Goal: Task Accomplishment & Management: Manage account settings

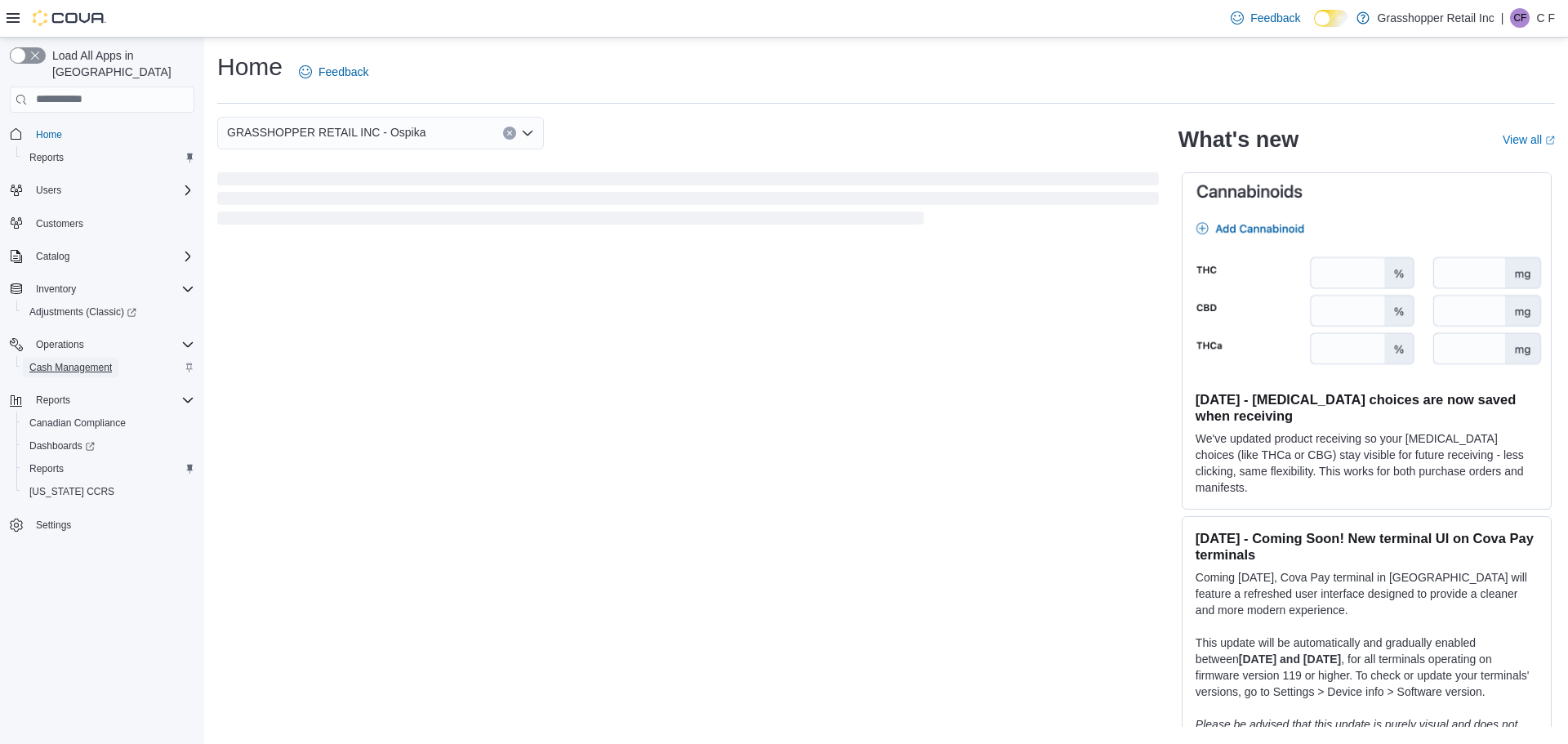
click at [114, 358] on link "Cash Management" at bounding box center [70, 368] width 96 height 19
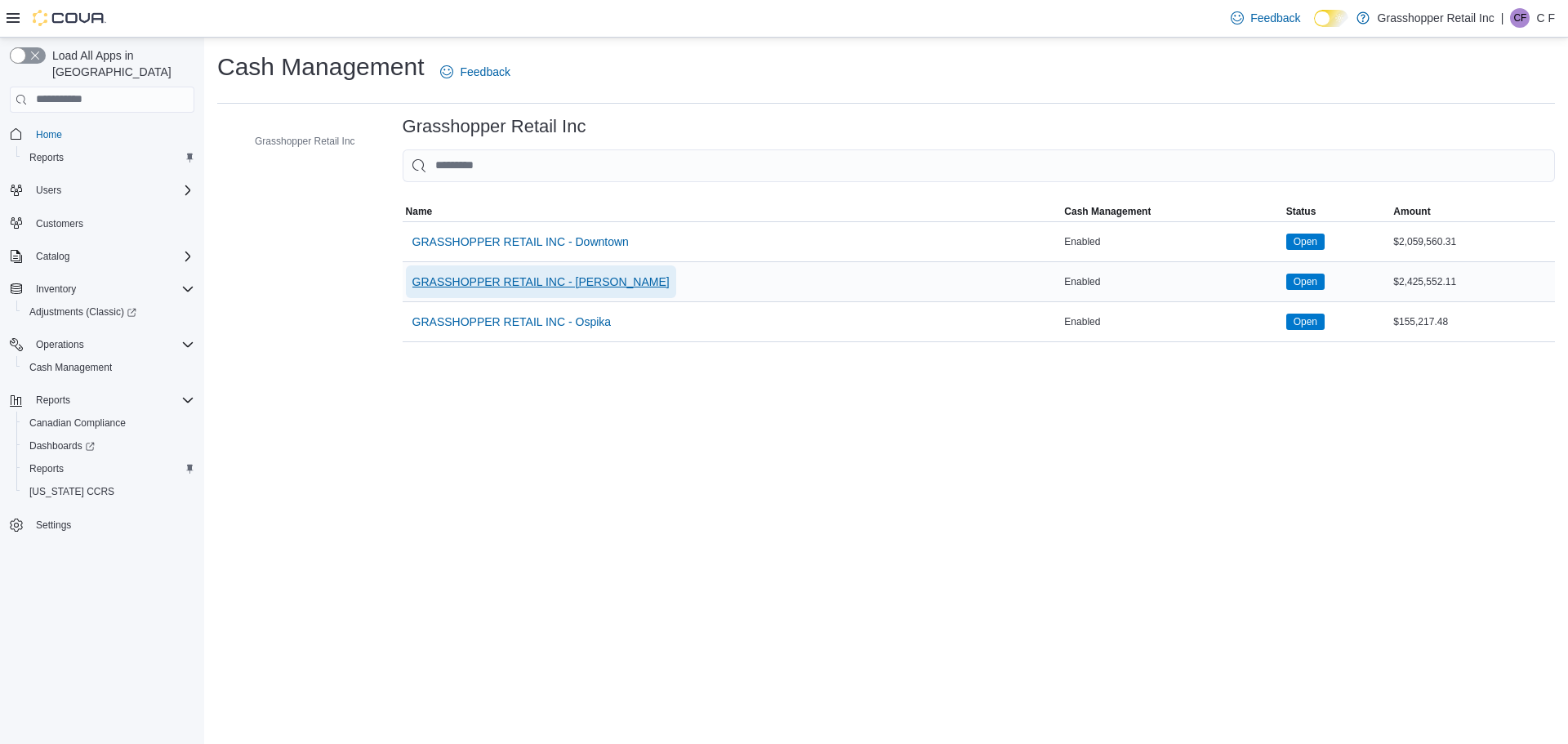
click at [526, 285] on span "GRASSHOPPER RETAIL INC - [PERSON_NAME]" at bounding box center [541, 281] width 258 height 17
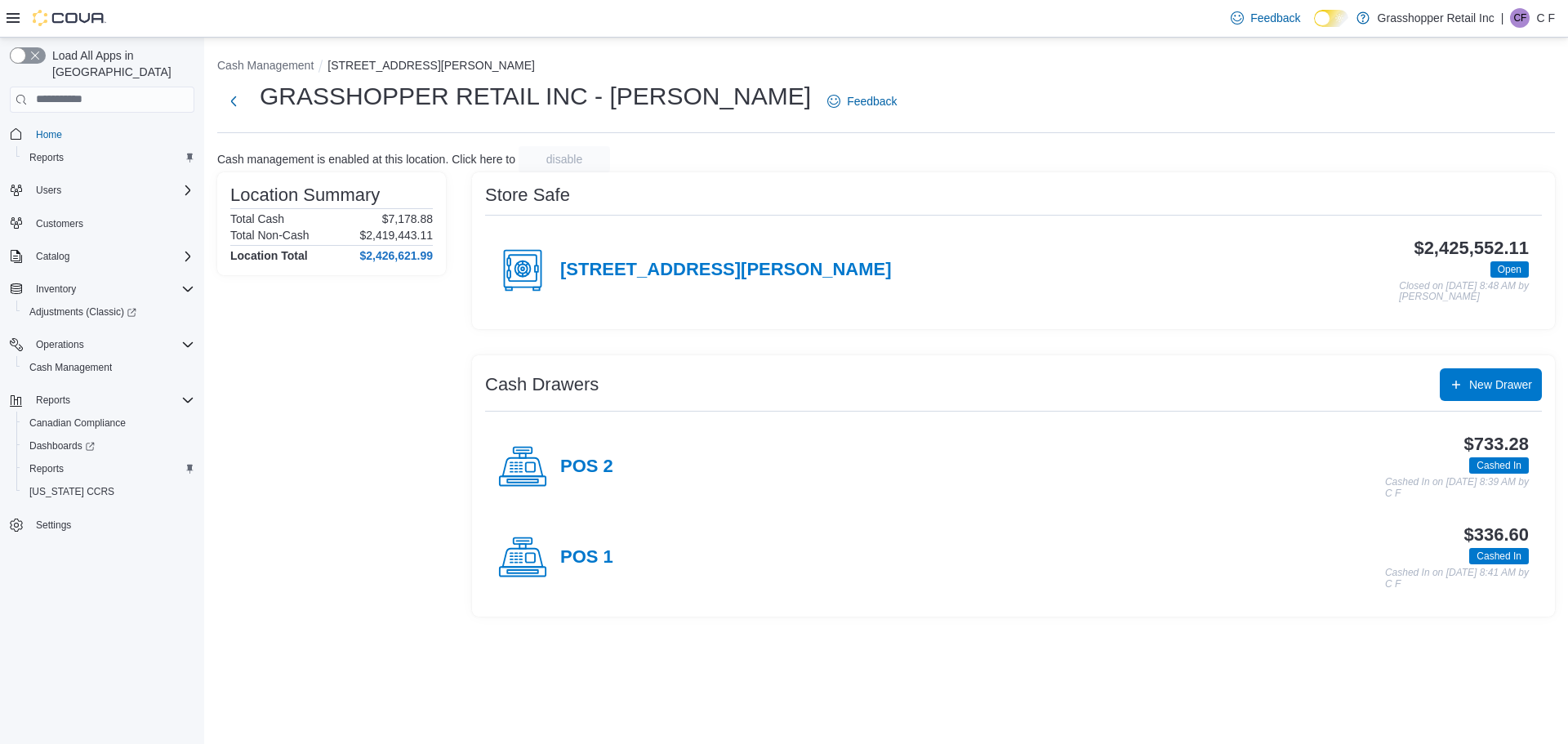
click at [597, 451] on div "POS 2" at bounding box center [555, 468] width 115 height 49
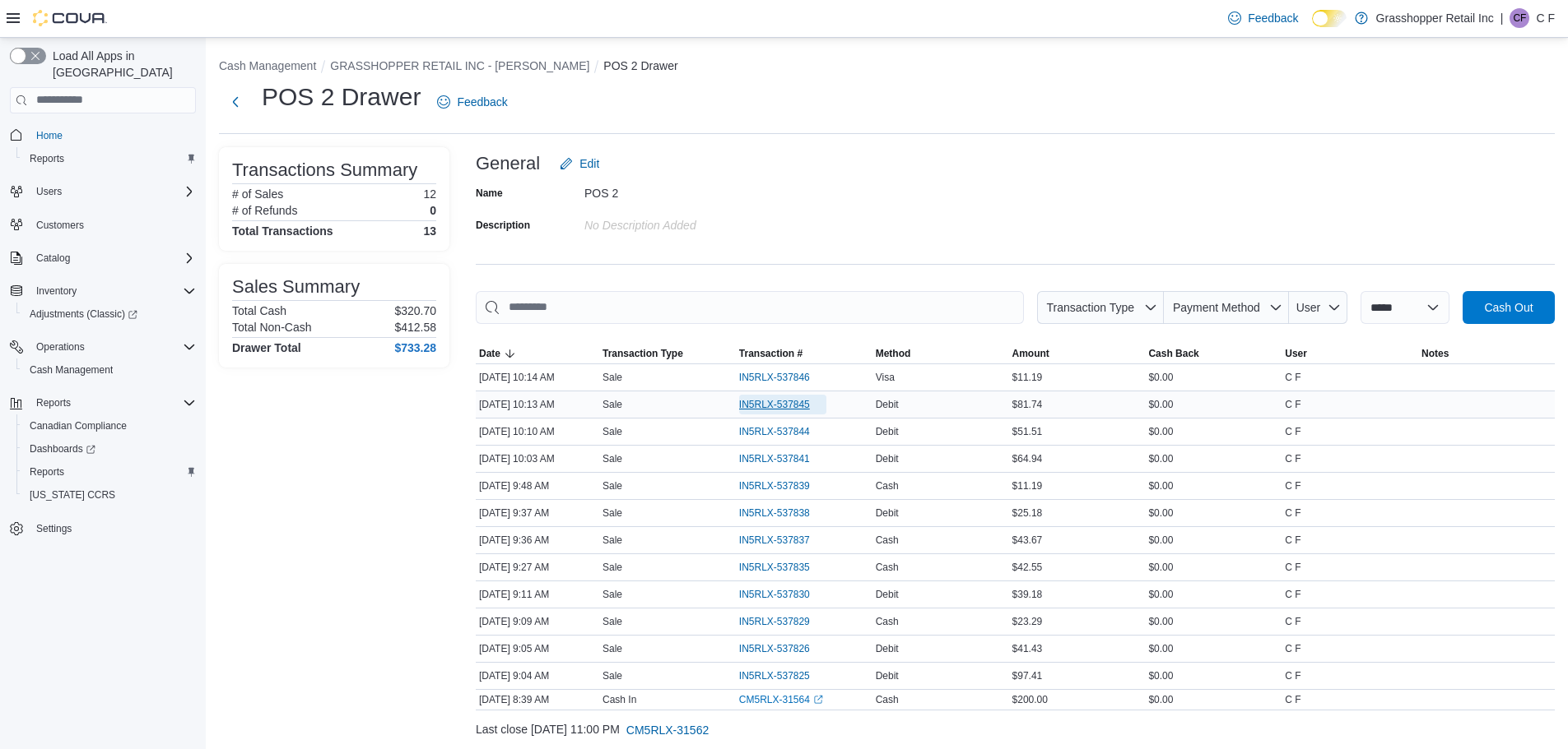
click at [778, 405] on span "IN5RLX-537845" at bounding box center [774, 405] width 71 height 13
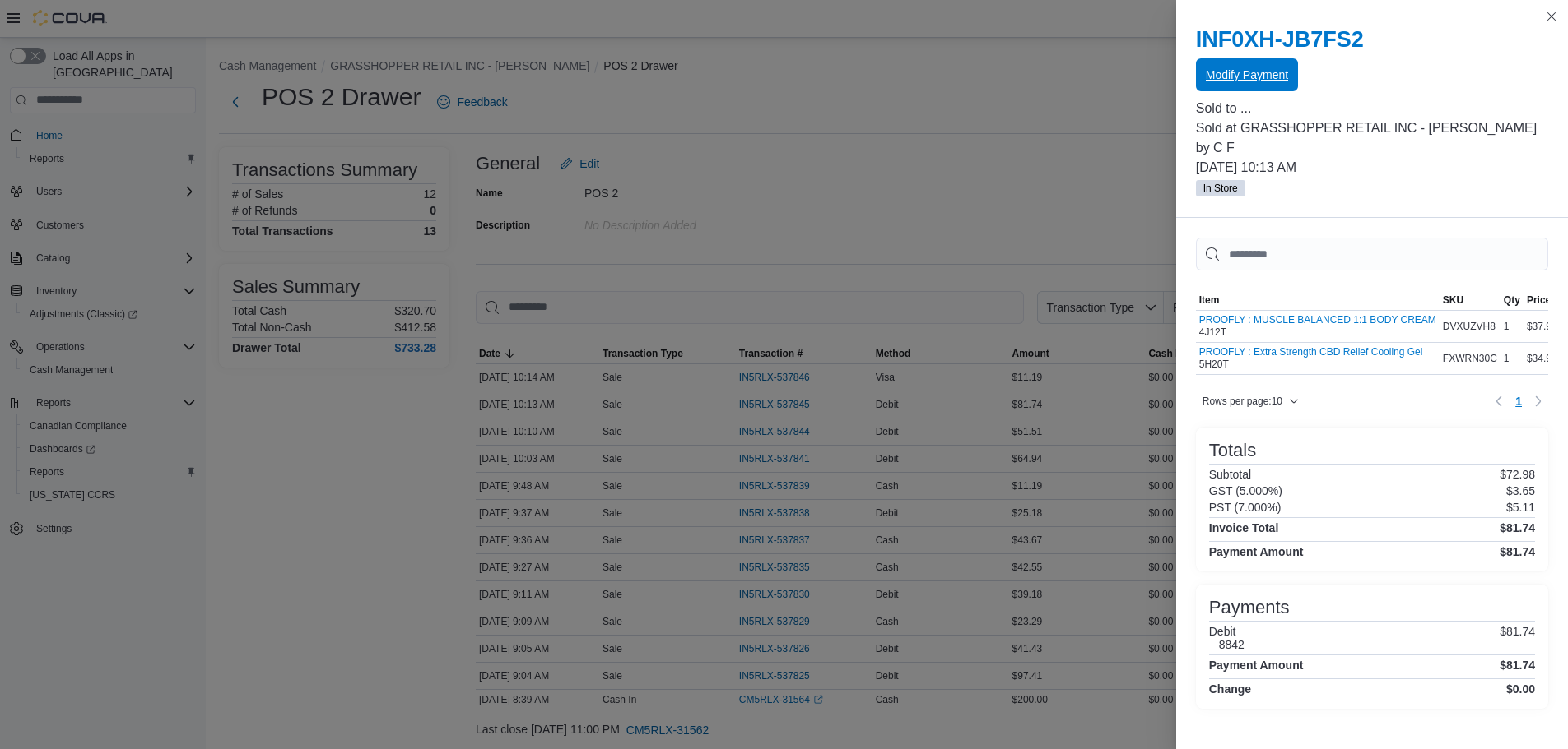
click at [1215, 72] on span "Modify Payment" at bounding box center [1246, 74] width 82 height 17
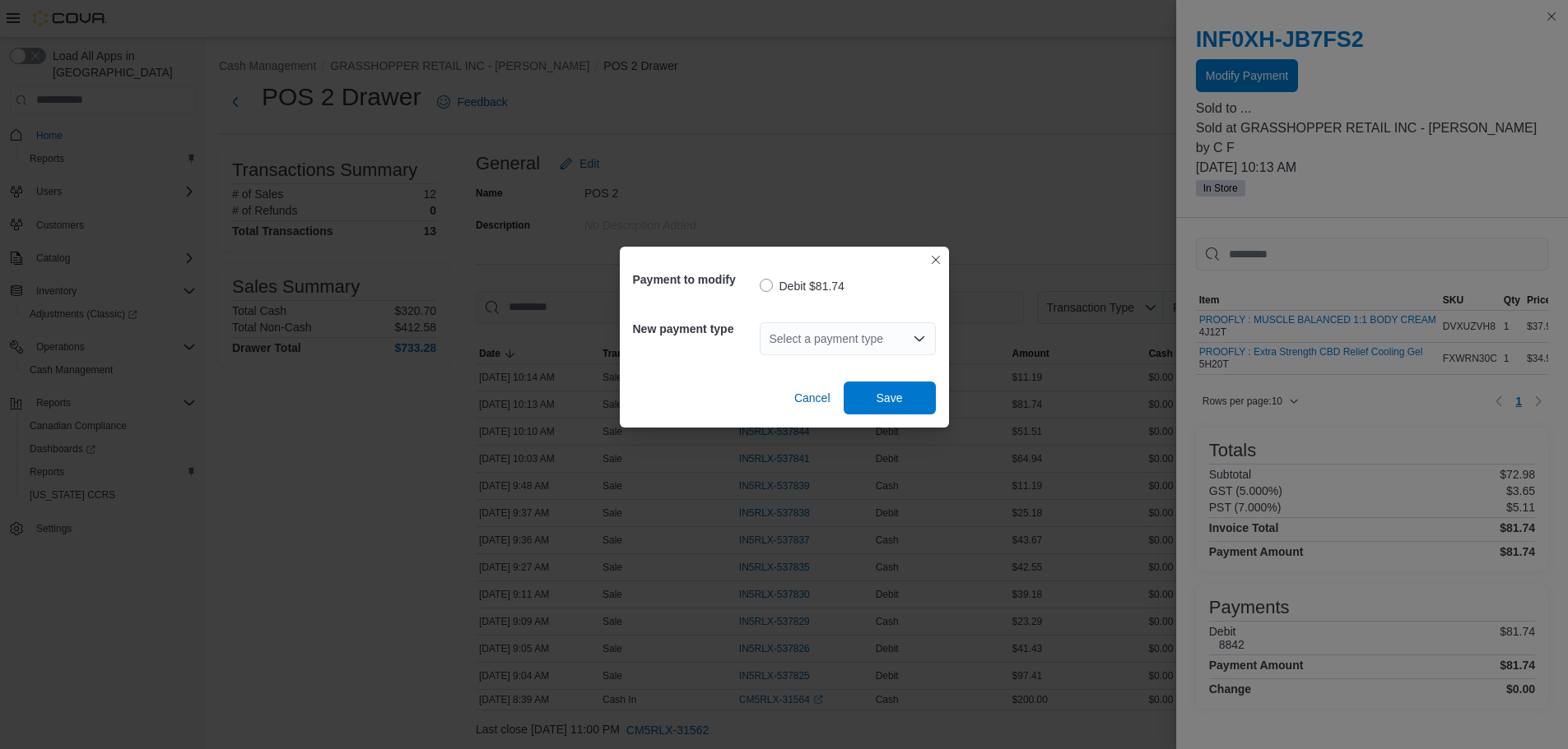
click at [913, 339] on icon "Open list of options" at bounding box center [919, 338] width 13 height 13
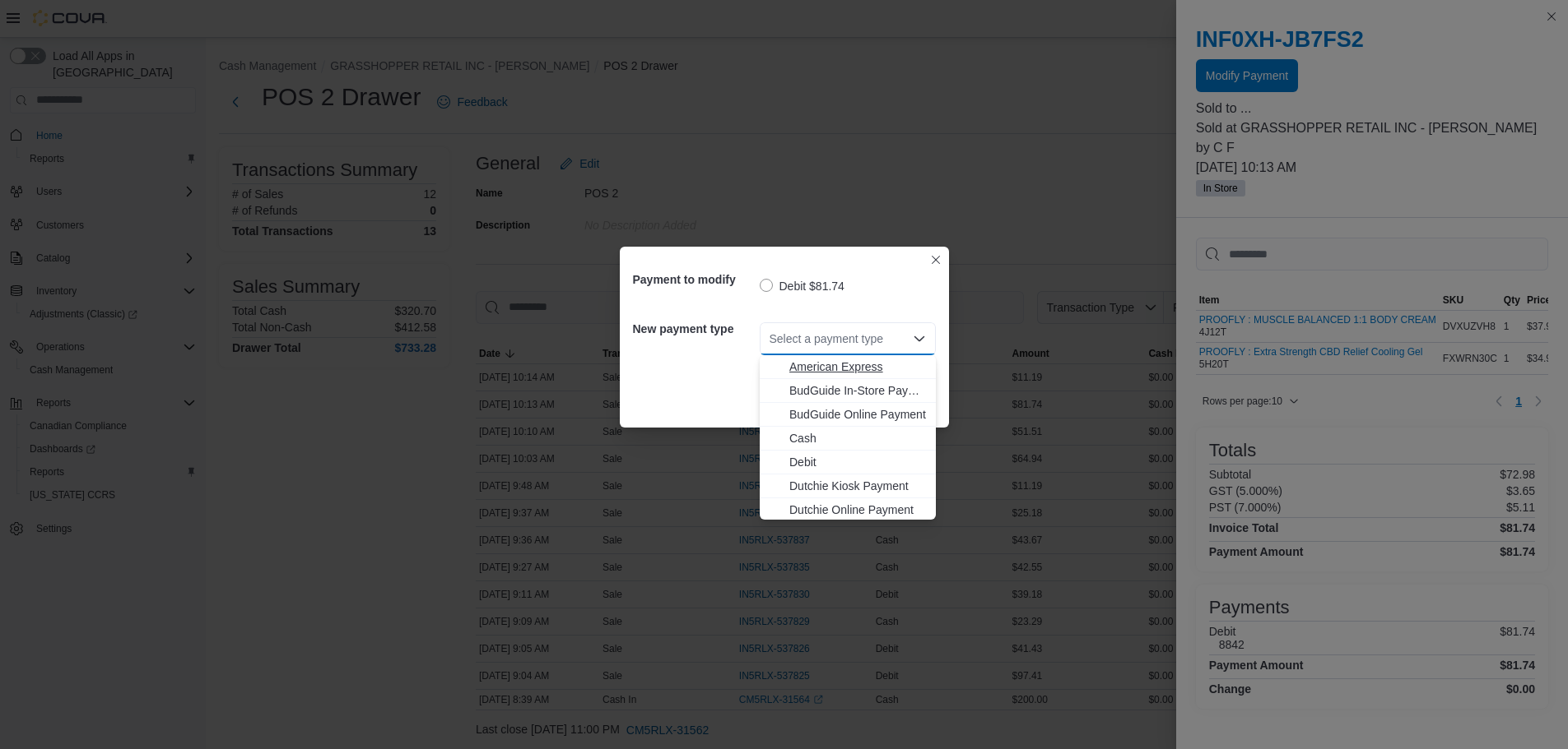
scroll to position [122, 0]
click at [806, 498] on button "Visa" at bounding box center [848, 507] width 176 height 24
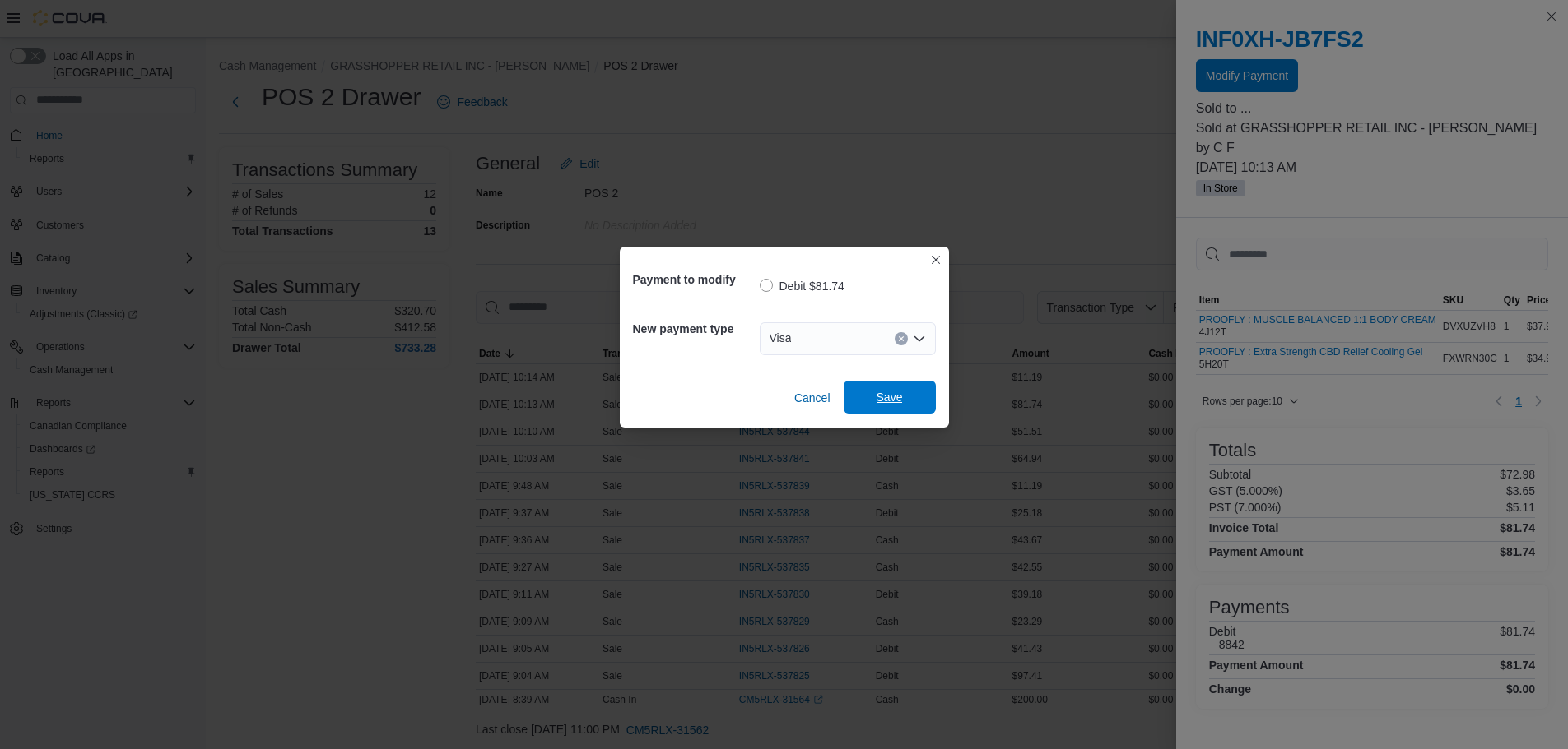
click at [873, 402] on span "Save" at bounding box center [890, 397] width 73 height 33
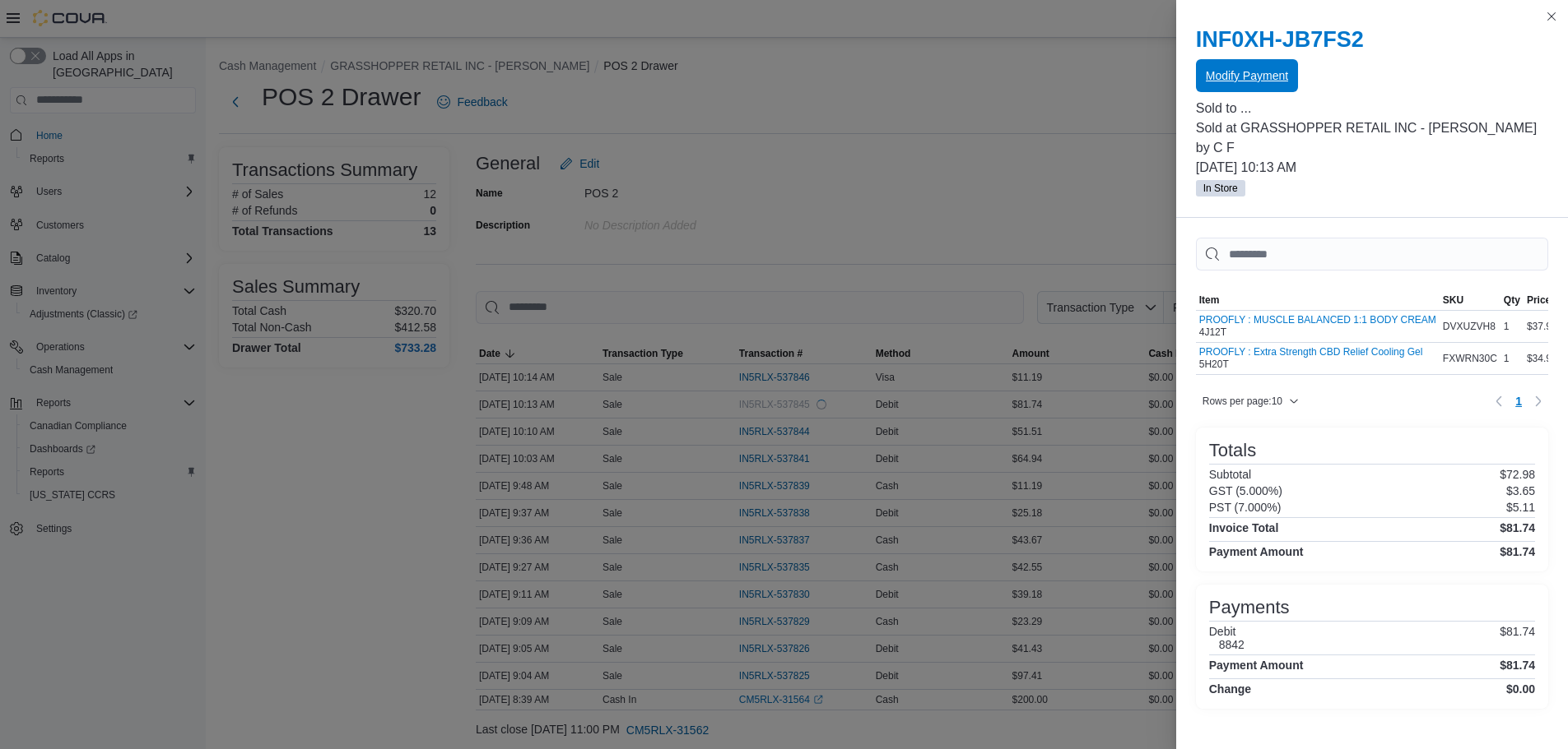
scroll to position [0, 0]
